Goal: Transaction & Acquisition: Purchase product/service

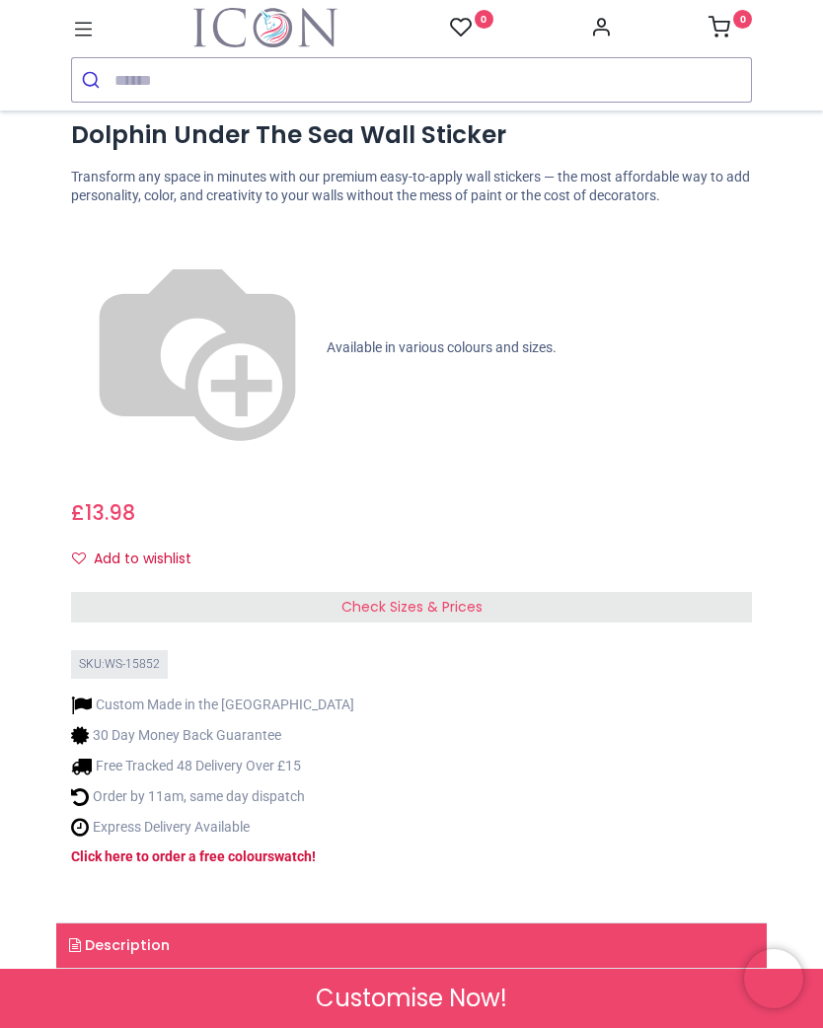
scroll to position [748, 0]
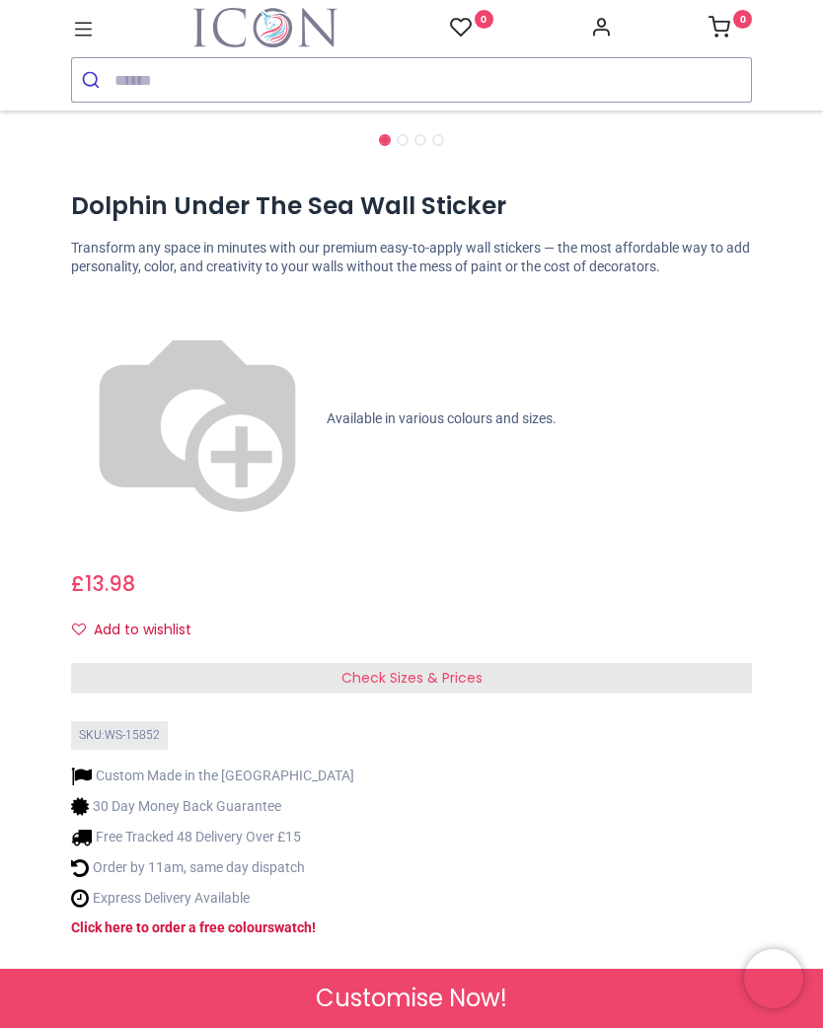
click at [286, 663] on div "Check Sizes & Prices" at bounding box center [411, 679] width 681 height 32
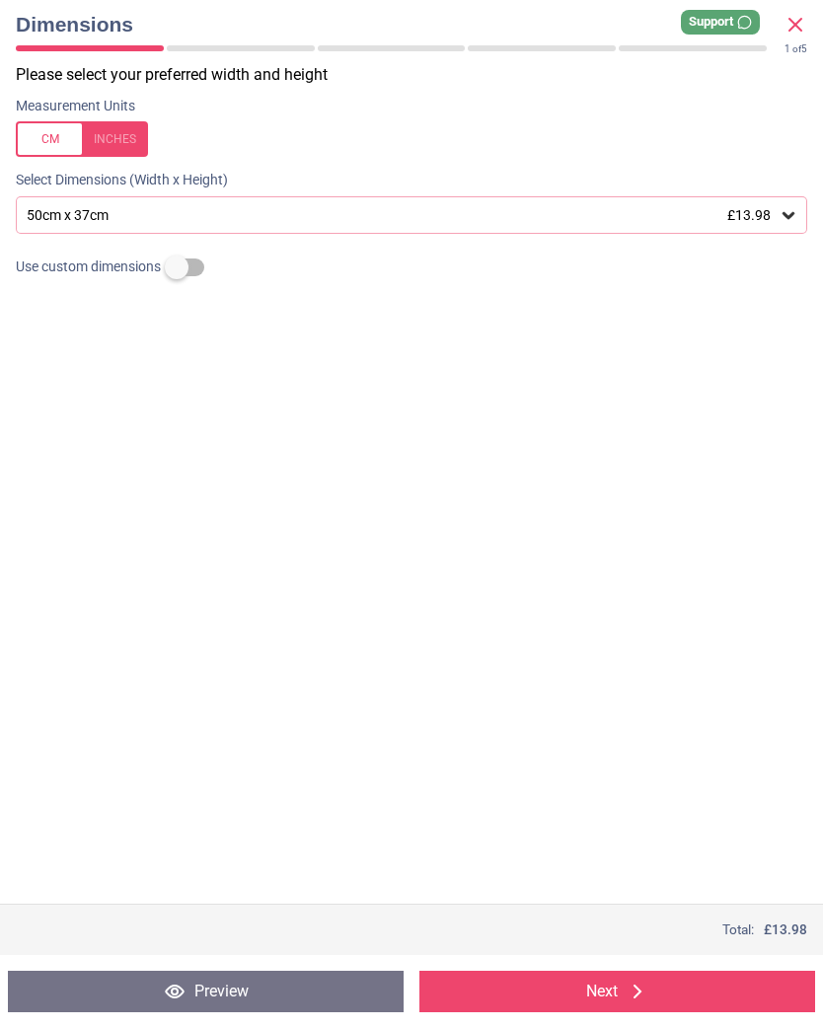
click at [785, 201] on div "50cm x 37cm £13.98" at bounding box center [411, 215] width 791 height 38
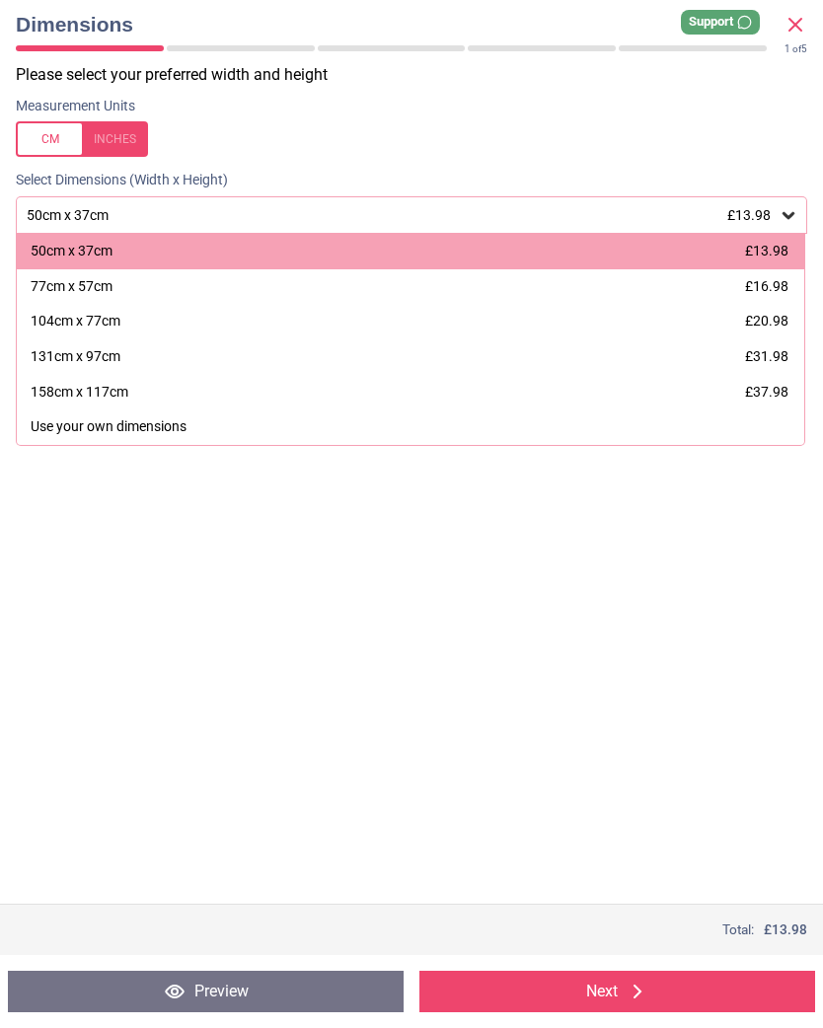
click at [57, 284] on div "77cm x 57cm" at bounding box center [72, 287] width 82 height 20
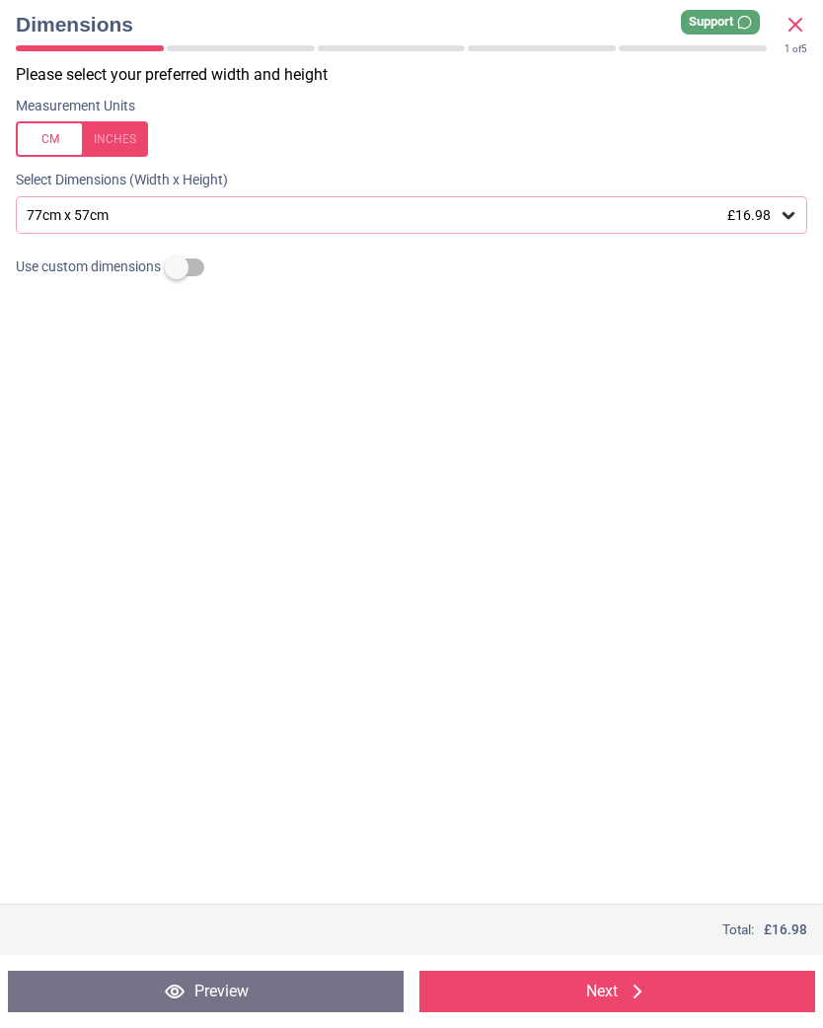
click at [555, 992] on button "Next" at bounding box center [617, 991] width 396 height 41
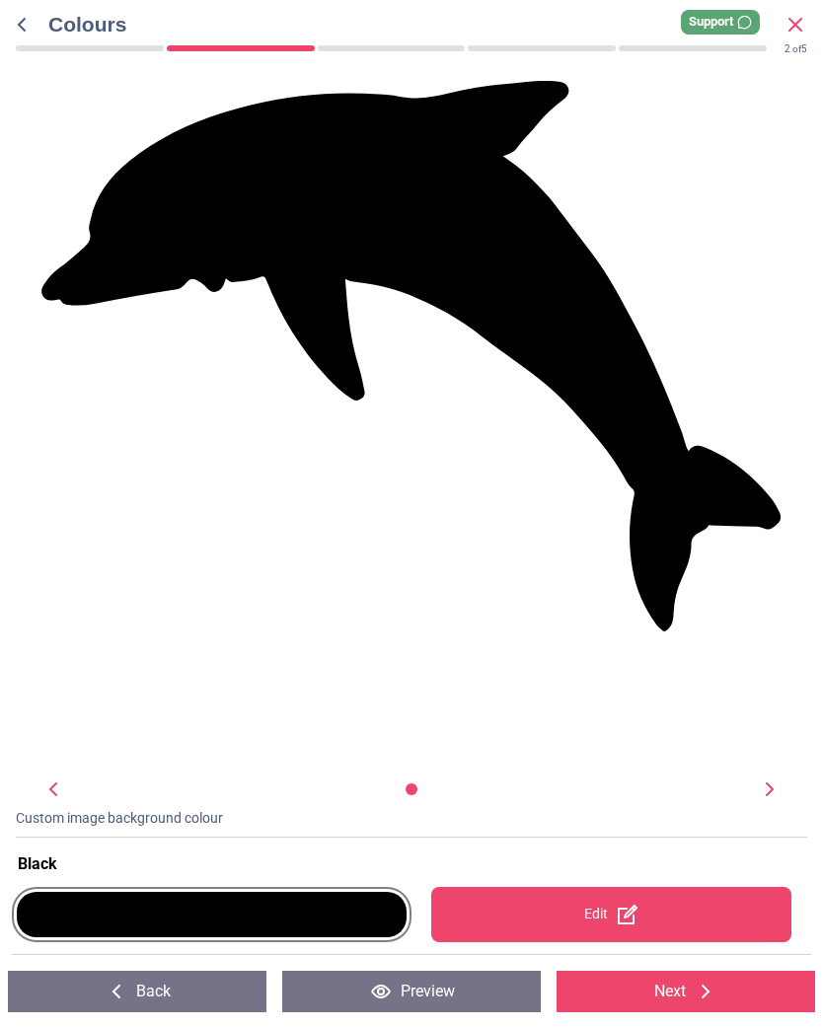
click at [290, 915] on div at bounding box center [212, 914] width 390 height 45
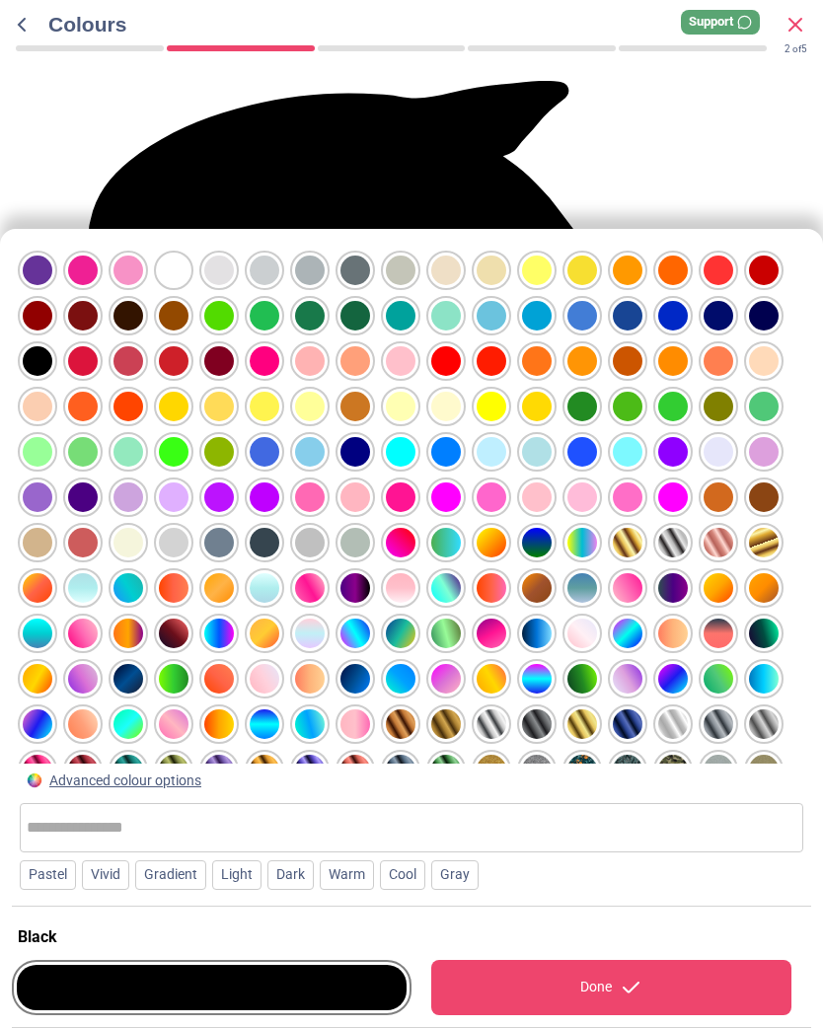
click at [213, 256] on div at bounding box center [219, 271] width 30 height 30
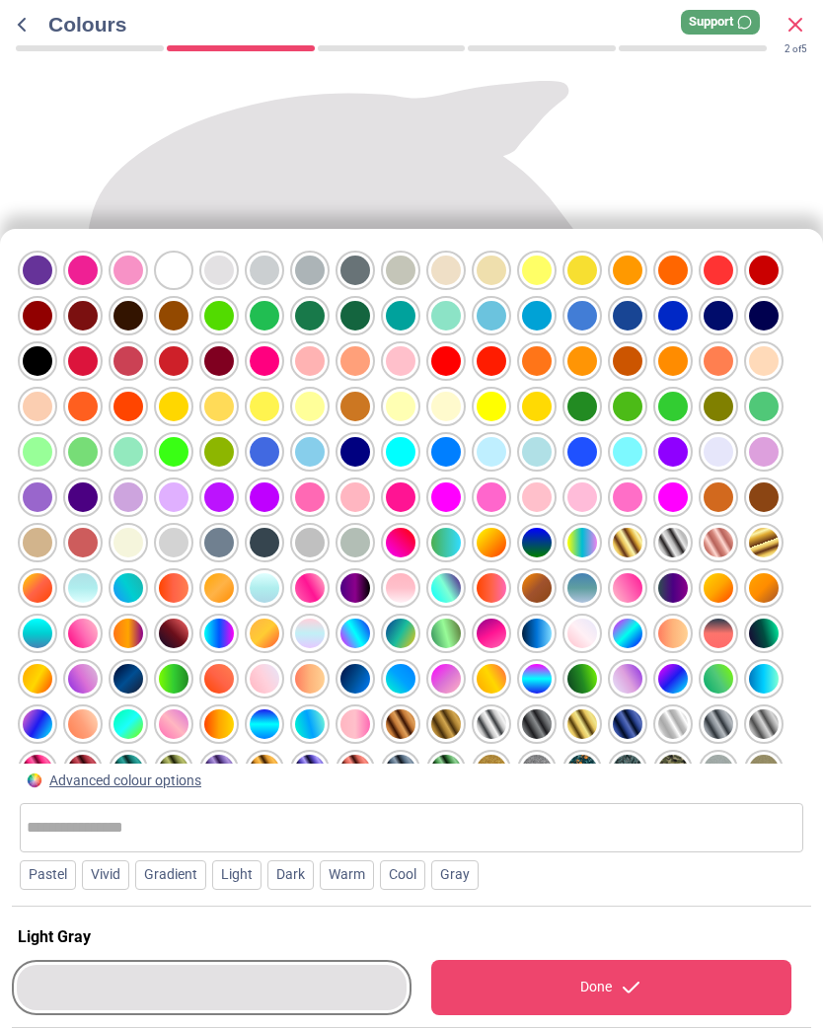
click at [267, 256] on div at bounding box center [265, 271] width 30 height 30
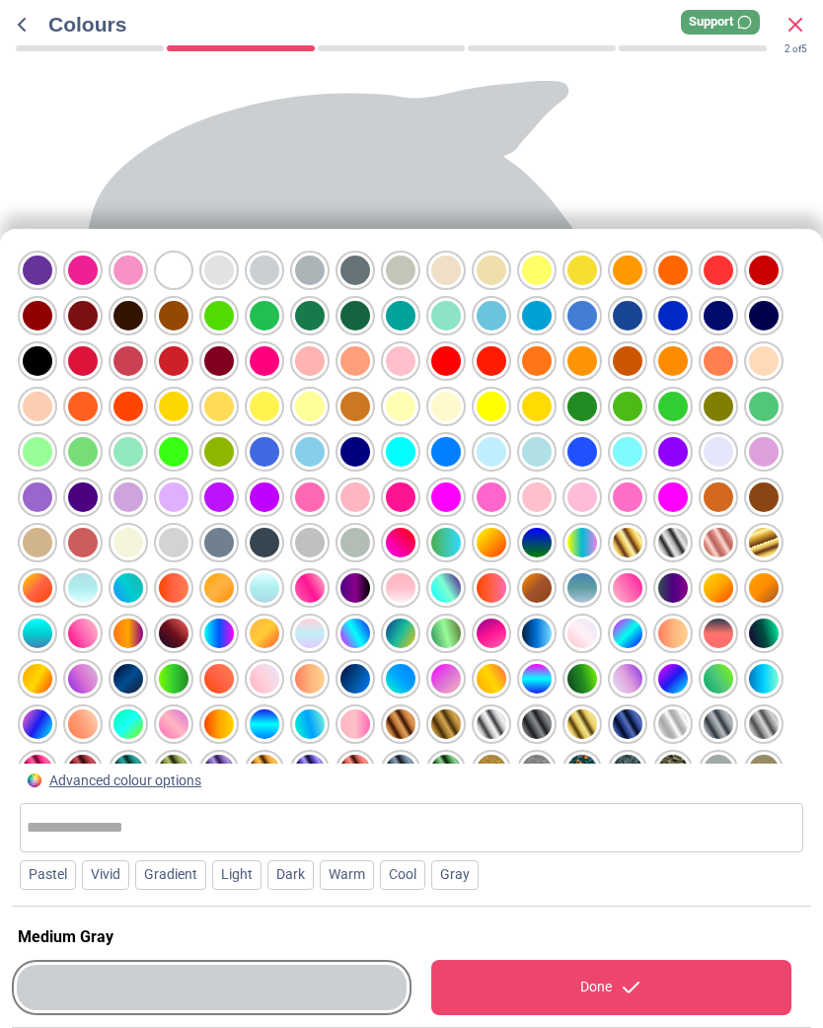
click at [303, 256] on div at bounding box center [310, 271] width 30 height 30
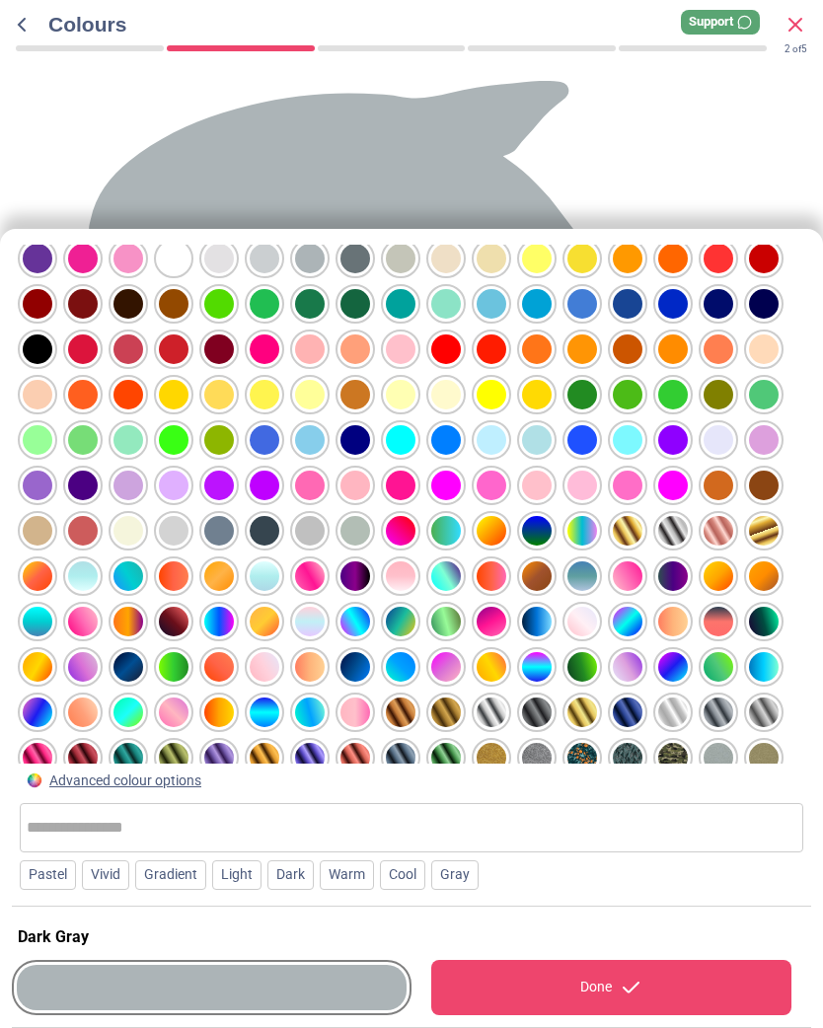
scroll to position [11, 0]
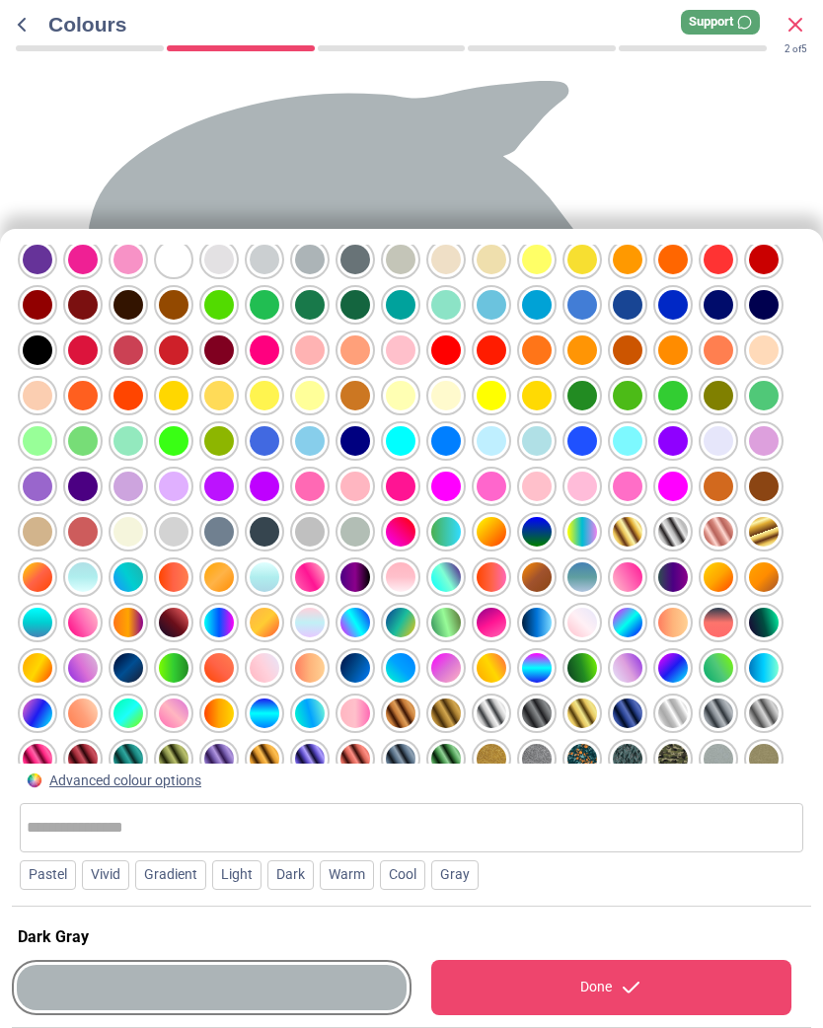
click at [584, 1007] on div "Done" at bounding box center [611, 987] width 360 height 55
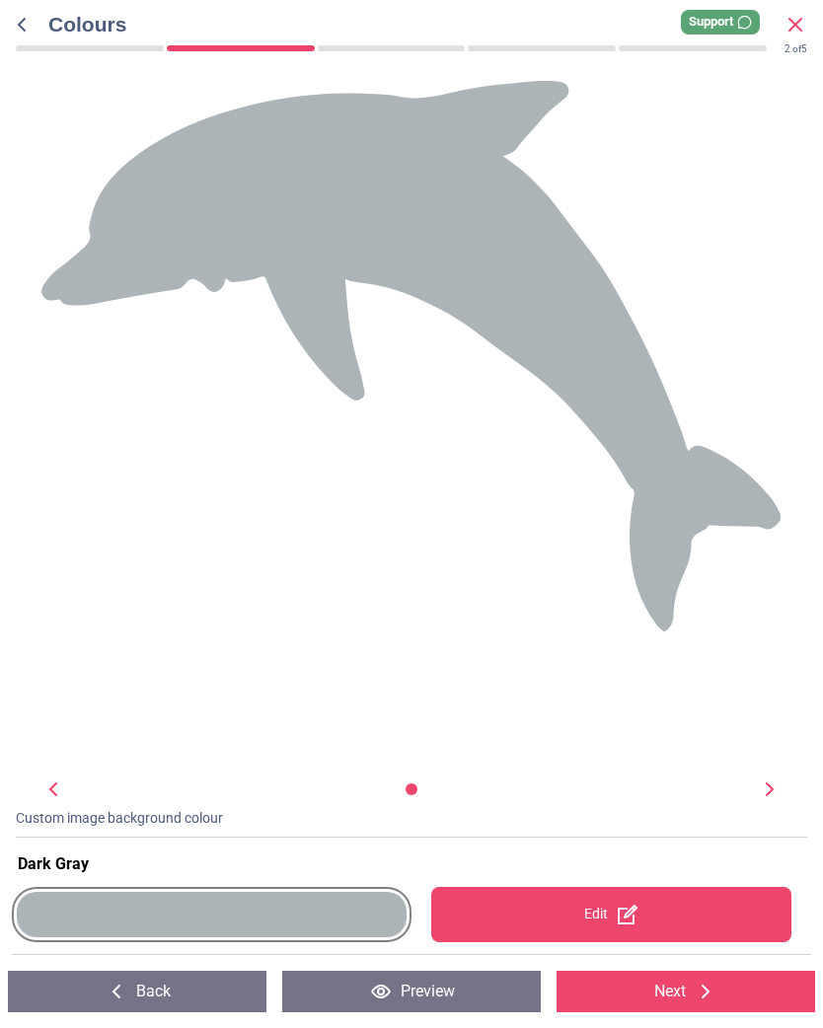
click at [654, 990] on button "Next" at bounding box center [686, 991] width 259 height 41
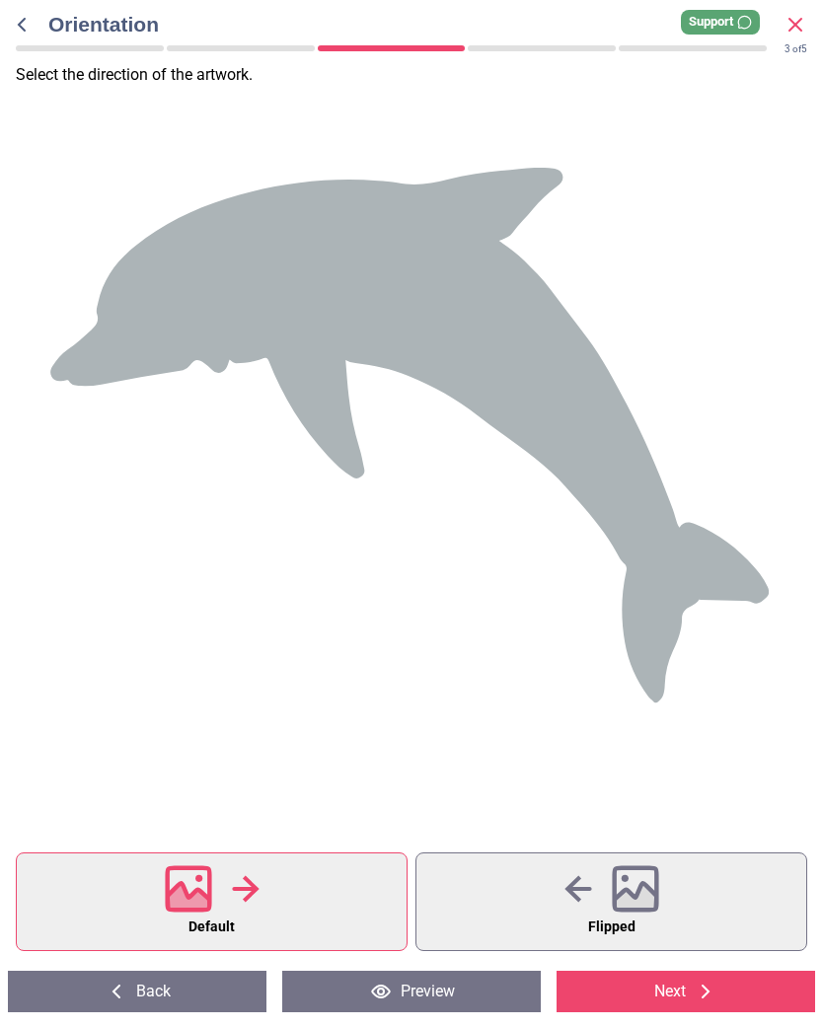
click at [213, 889] on div at bounding box center [212, 889] width 95 height 51
click at [516, 896] on button "Flipped" at bounding box center [611, 902] width 392 height 99
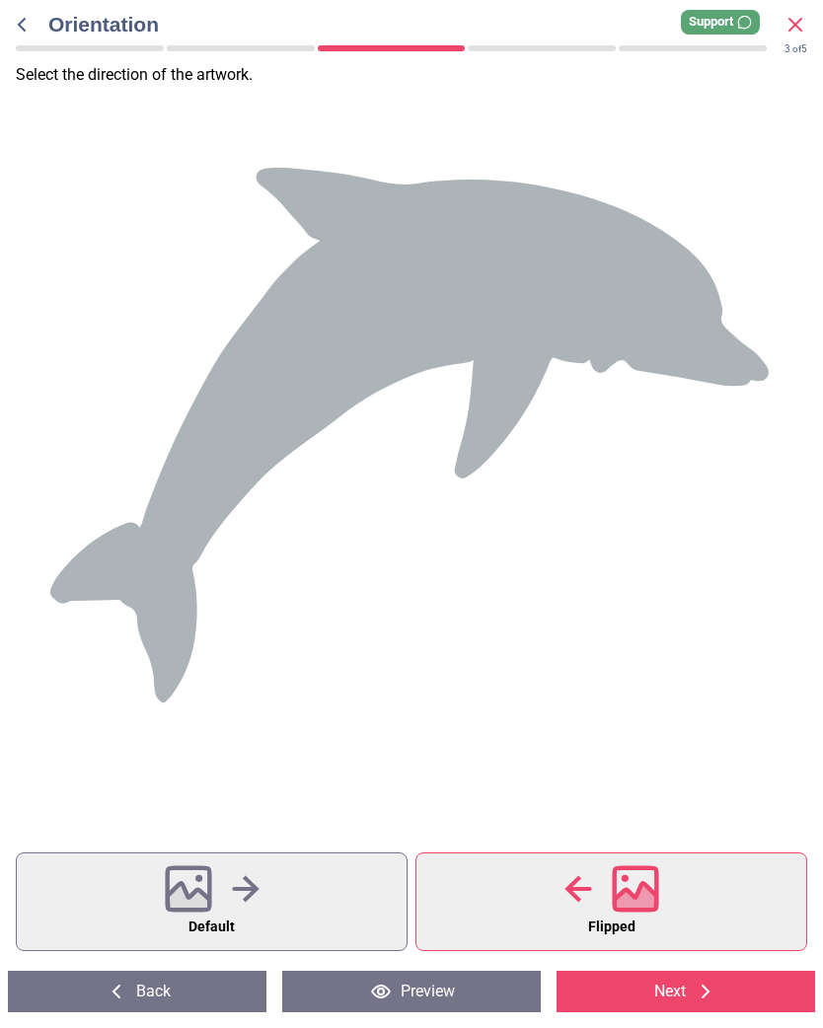
click at [234, 881] on icon at bounding box center [246, 889] width 28 height 30
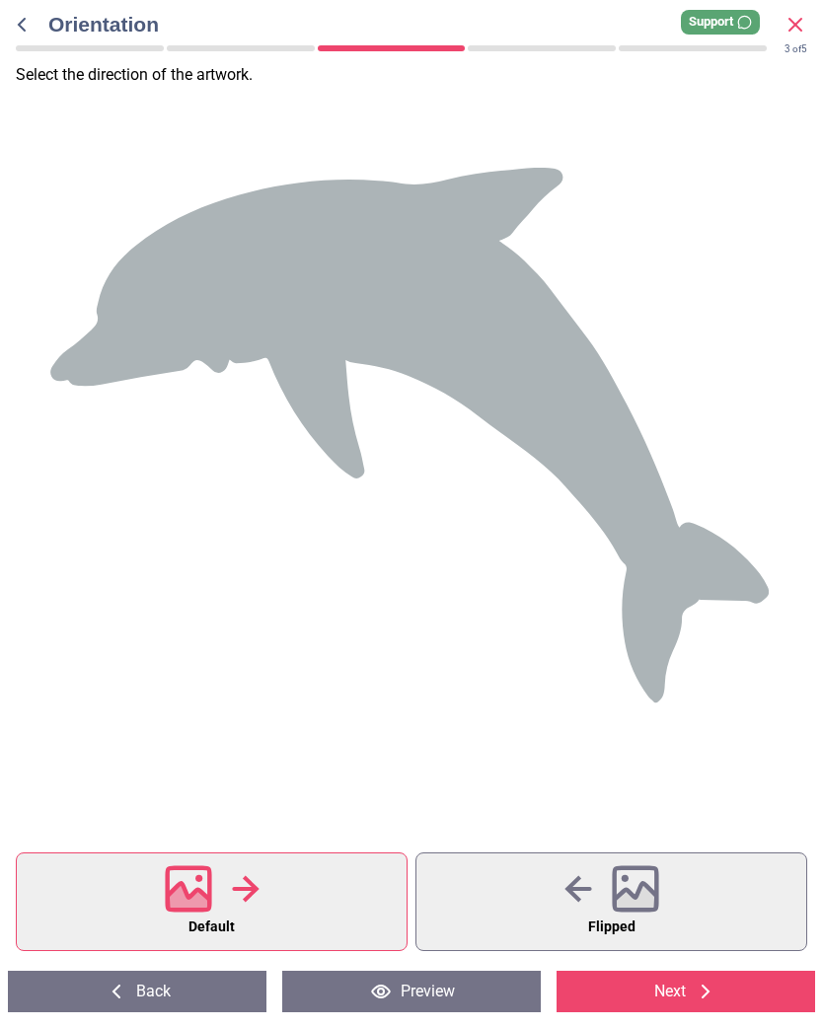
click at [668, 1000] on button "Next" at bounding box center [686, 991] width 259 height 41
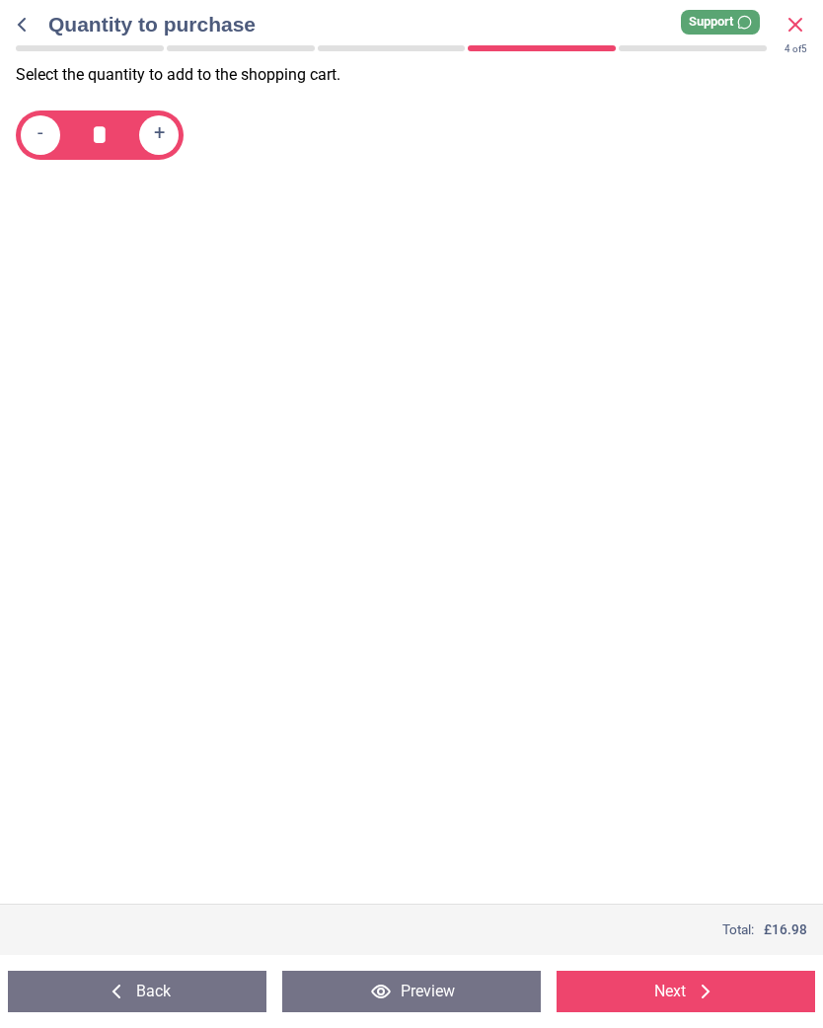
click at [671, 987] on button "Next" at bounding box center [686, 991] width 259 height 41
